Goal: Information Seeking & Learning: Learn about a topic

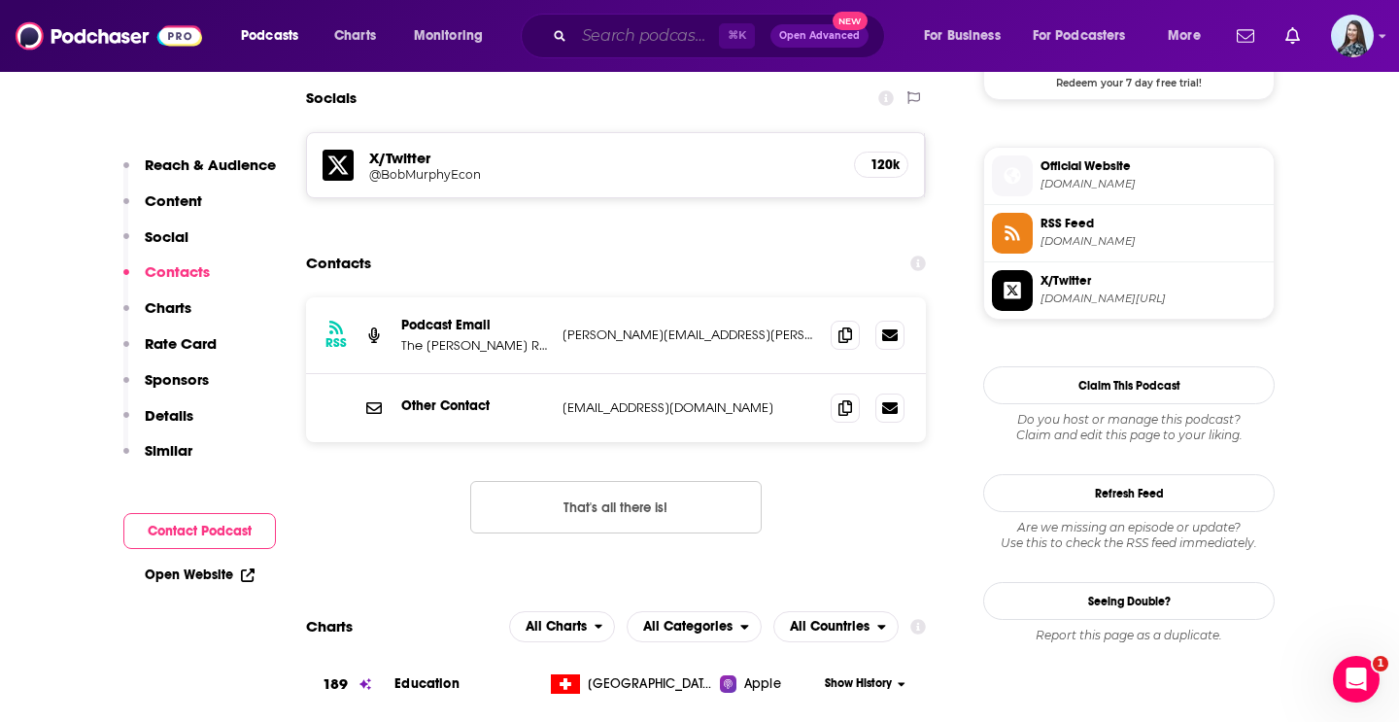
click at [683, 28] on input "Search podcasts, credits, & more..." at bounding box center [646, 35] width 145 height 31
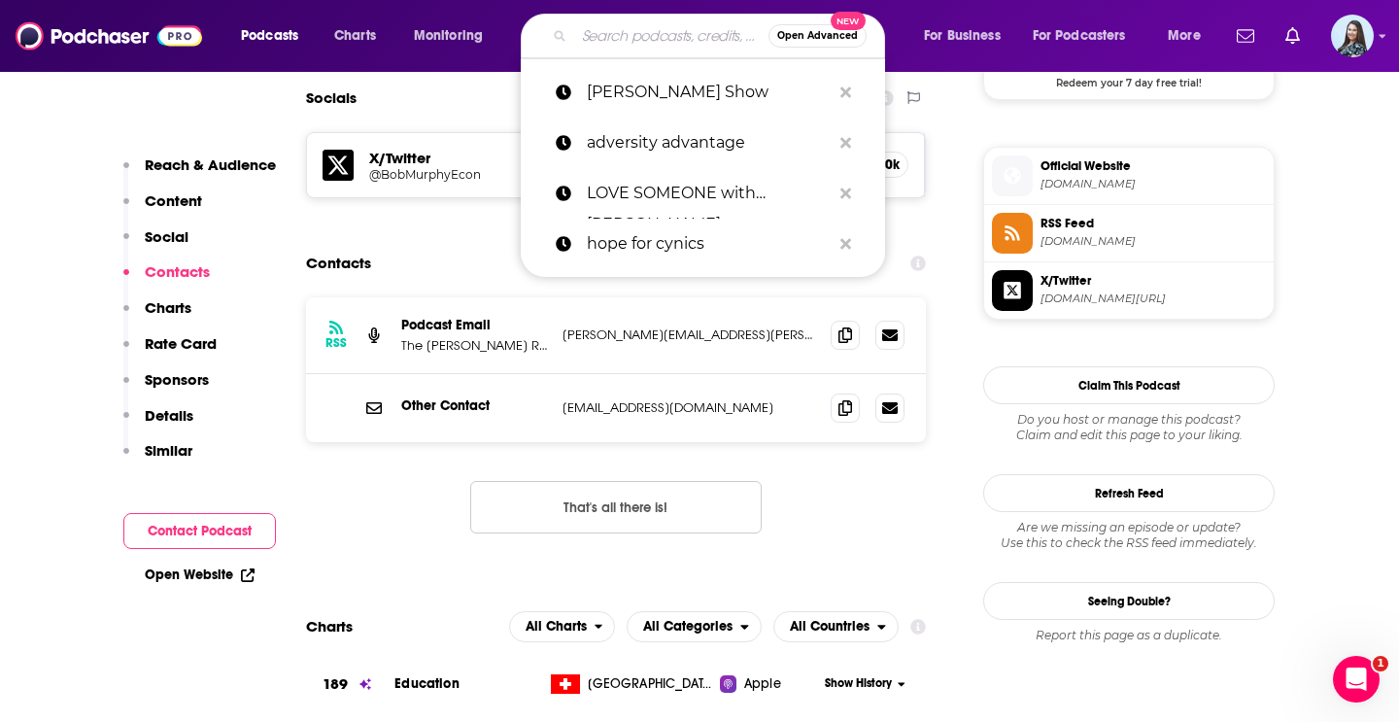
paste input "Now What? with [PERSON_NAME]."
type input "Now What? with [PERSON_NAME]."
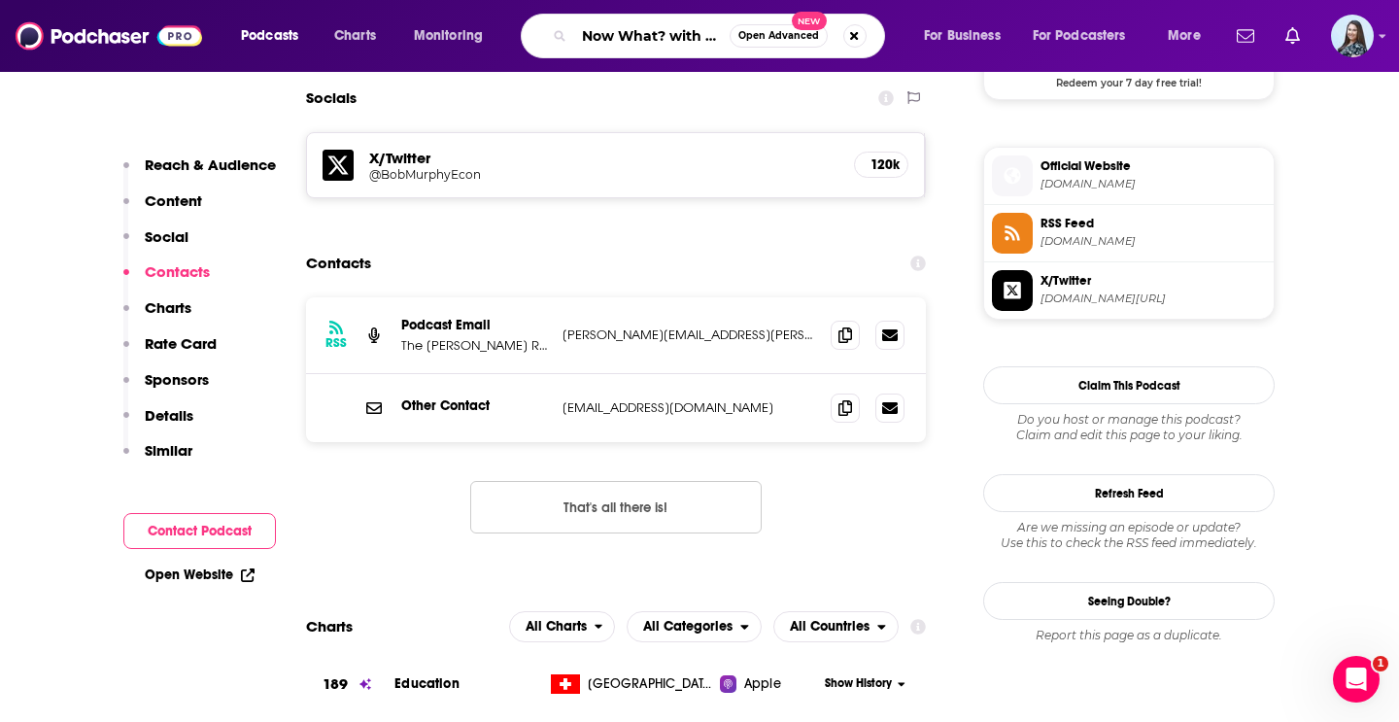
scroll to position [0, 94]
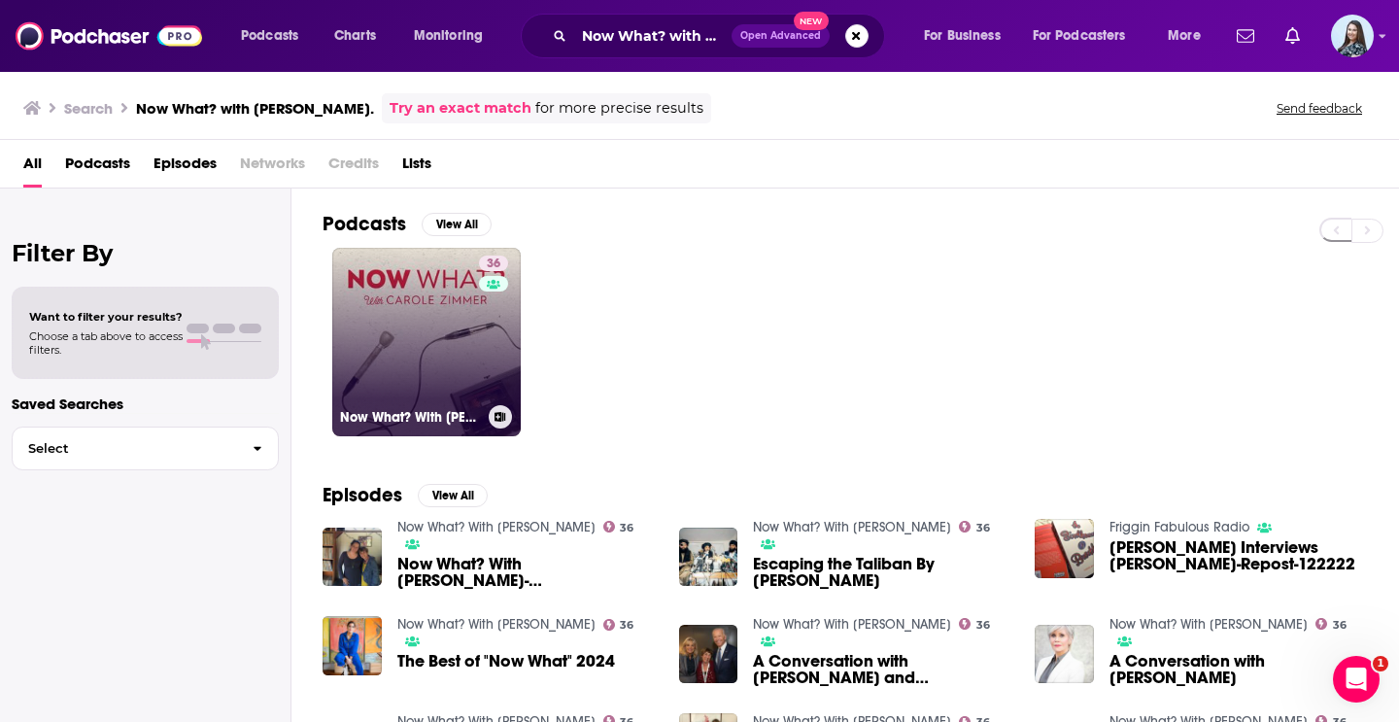
click at [384, 324] on link "36 Now What? With [PERSON_NAME]" at bounding box center [426, 342] width 188 height 188
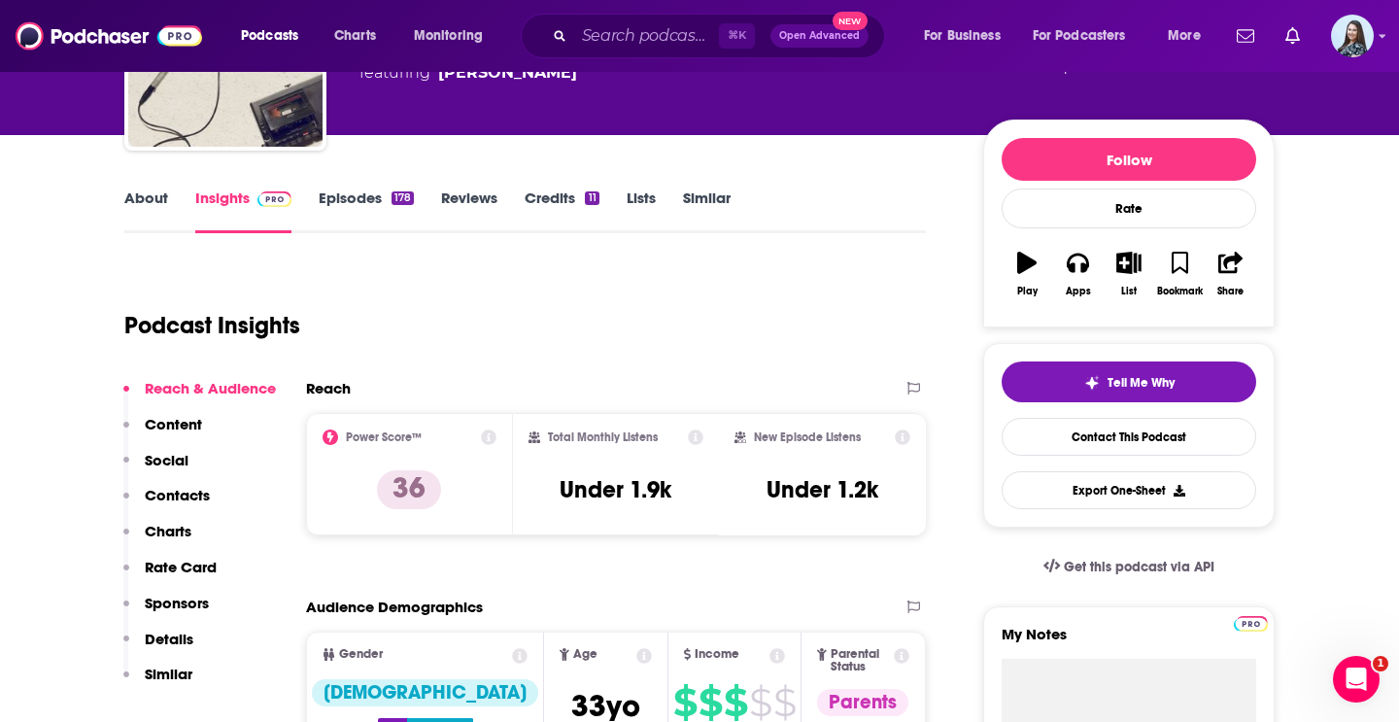
scroll to position [187, 0]
